Goal: Find specific page/section: Find specific page/section

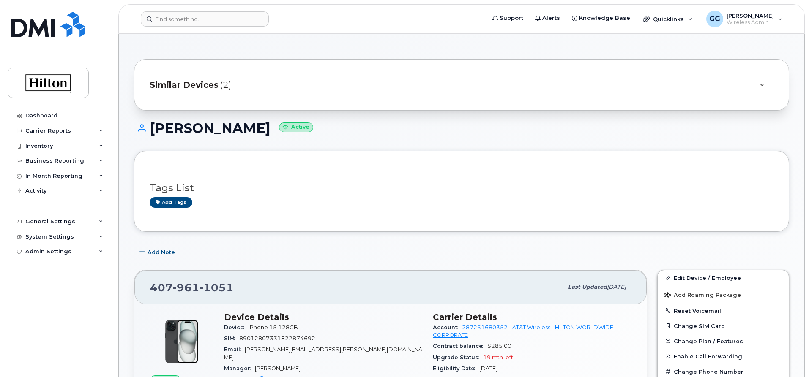
scroll to position [211, 0]
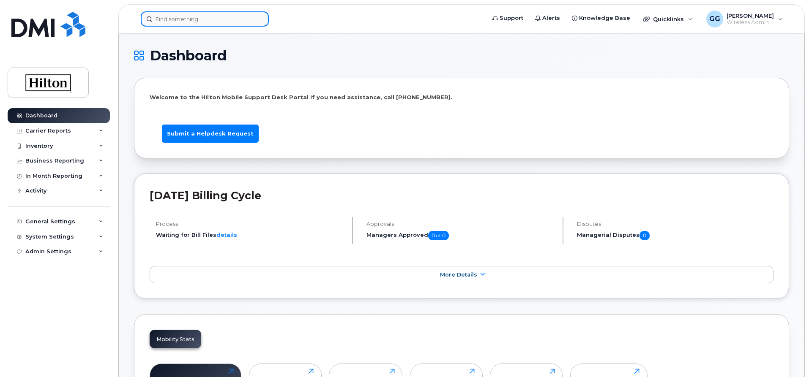
click at [187, 22] on input at bounding box center [205, 18] width 128 height 15
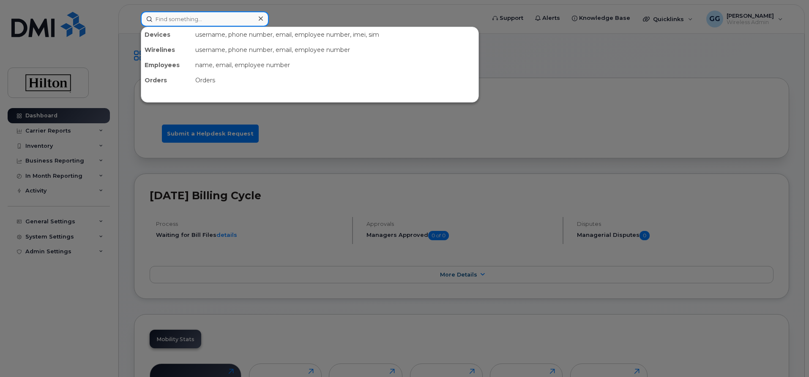
paste input "571-591-3885"
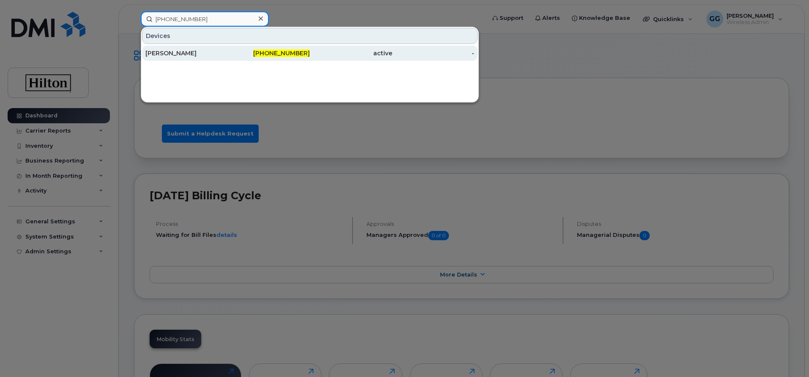
type input "571-591-3885"
click at [179, 55] on div "[PERSON_NAME]" at bounding box center [186, 53] width 82 height 8
